Goal: Find contact information: Find contact information

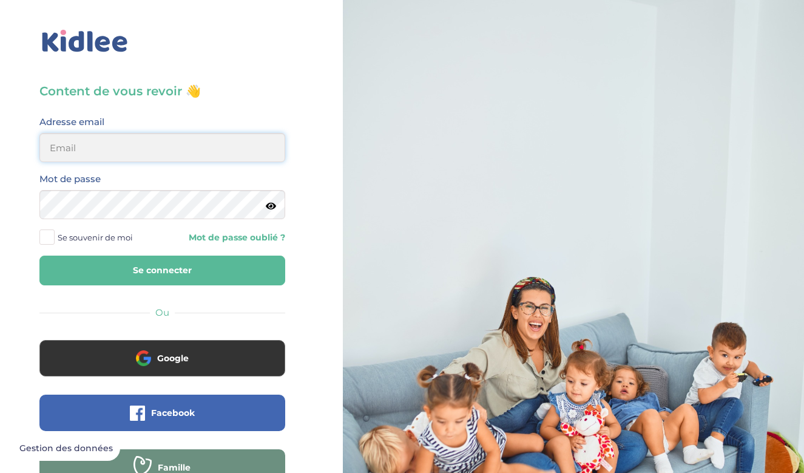
type input "[EMAIL_ADDRESS][DOMAIN_NAME]"
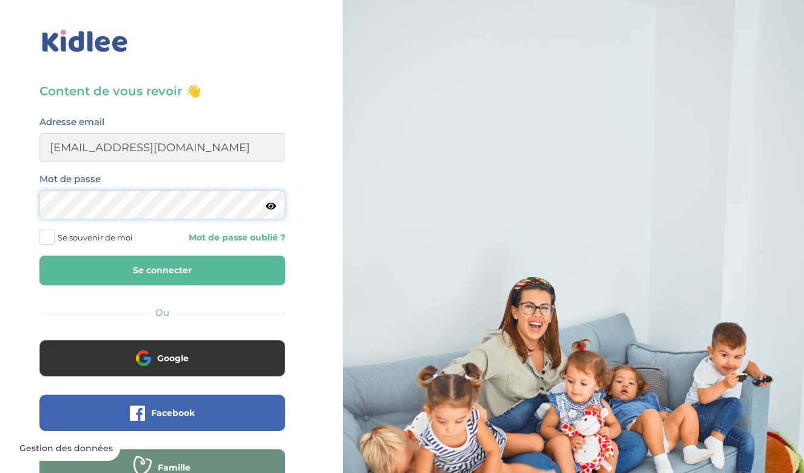
click at [162, 270] on button "Se connecter" at bounding box center [162, 271] width 246 height 30
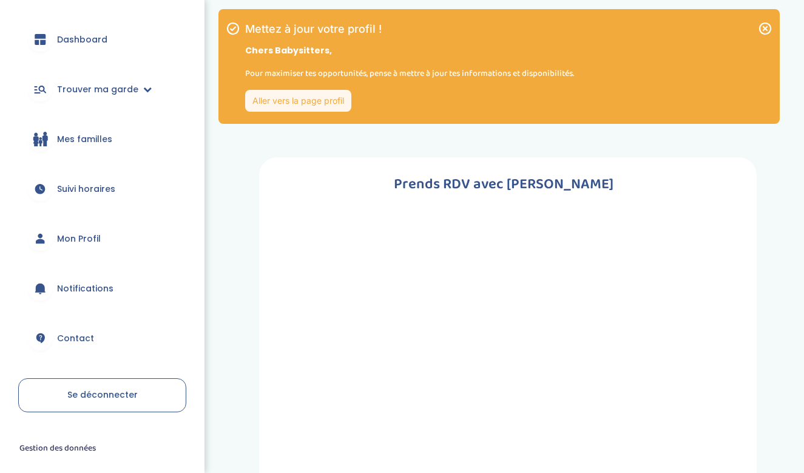
scroll to position [62, 0]
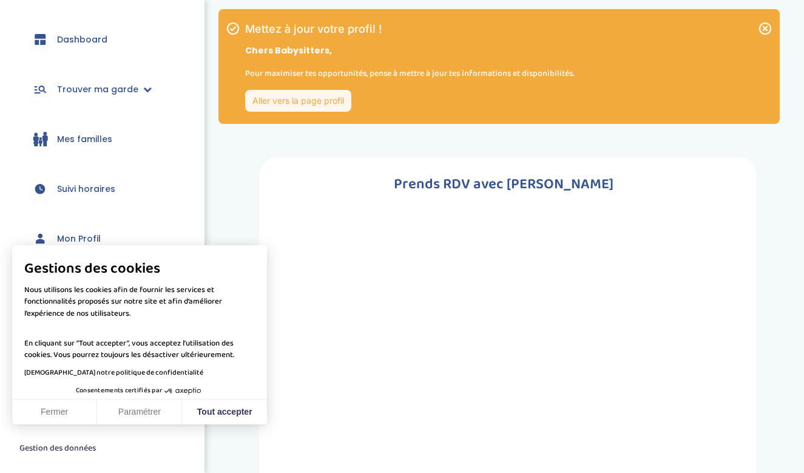
click at [75, 341] on p "En cliquant sur ”Tout accepter”, vous acceptez l’utilisation des cookies. Vous …" at bounding box center [139, 343] width 231 height 36
click at [226, 401] on button "Tout accepter" at bounding box center [224, 413] width 85 height 26
checkbox input "true"
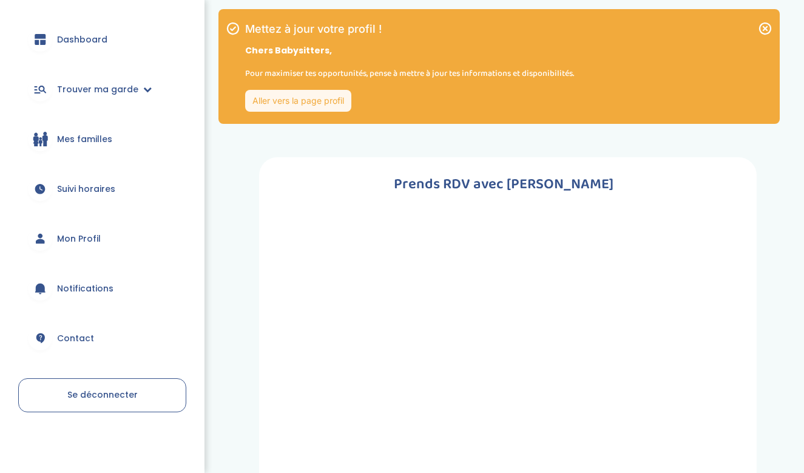
click at [78, 334] on span "Contact" at bounding box center [75, 338] width 37 height 13
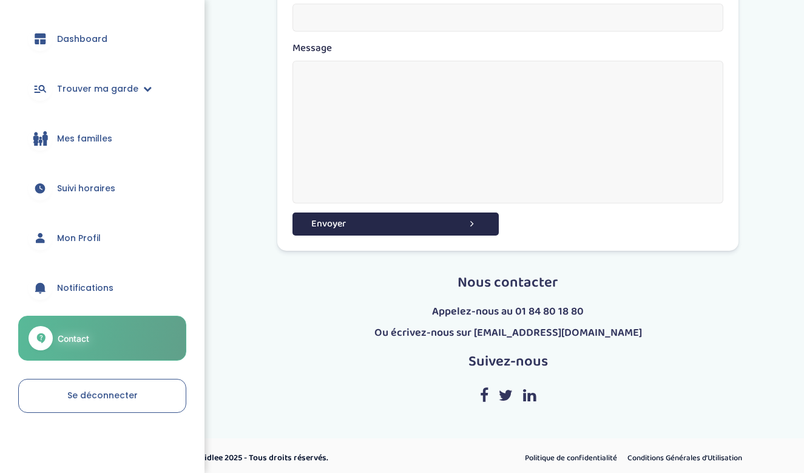
scroll to position [265, 0]
